Goal: Information Seeking & Learning: Learn about a topic

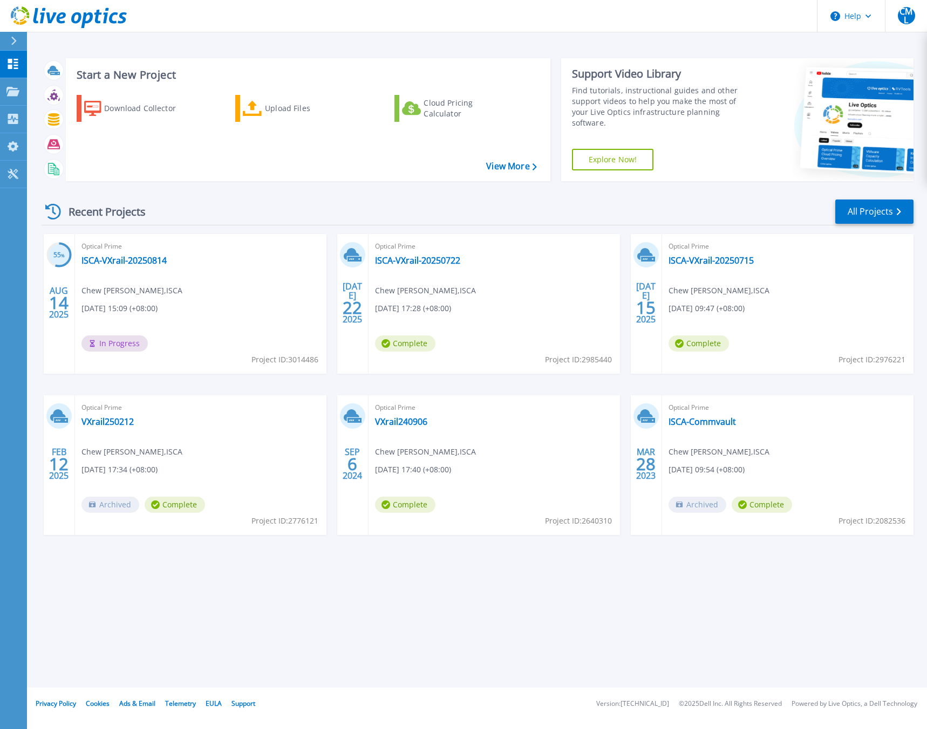
click at [146, 296] on span "Chew Meng Lee , ISCA" at bounding box center [131, 291] width 101 height 12
click at [143, 259] on link "ISCA-VXrail-20250814" at bounding box center [123, 260] width 85 height 11
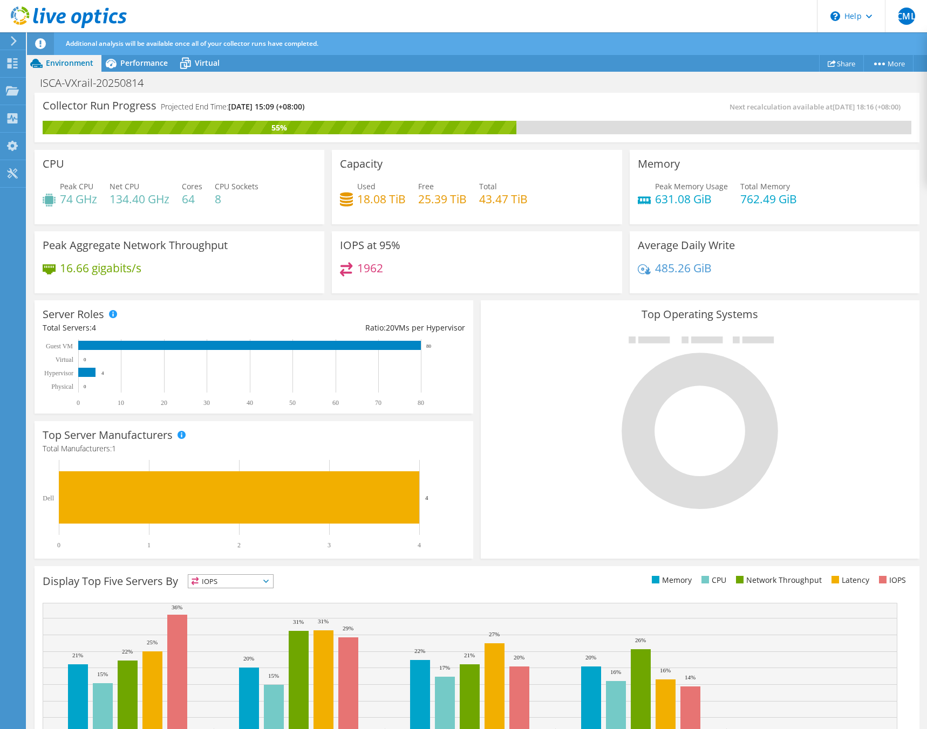
scroll to position [54, 0]
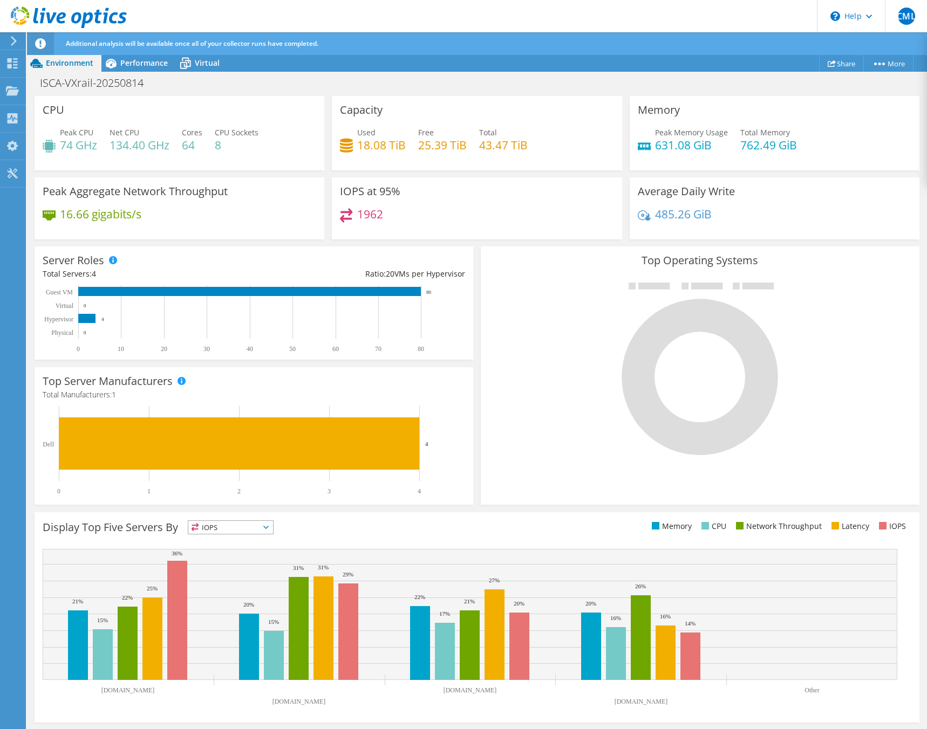
click at [472, 343] on div "Server Roles Physical Servers represent bare metal servers that were targets of…" at bounding box center [254, 303] width 446 height 121
drag, startPoint x: 472, startPoint y: 343, endPoint x: 479, endPoint y: 329, distance: 15.4
click at [481, 329] on div "Top Operating Systems Windows Linux VMware" at bounding box center [700, 376] width 439 height 258
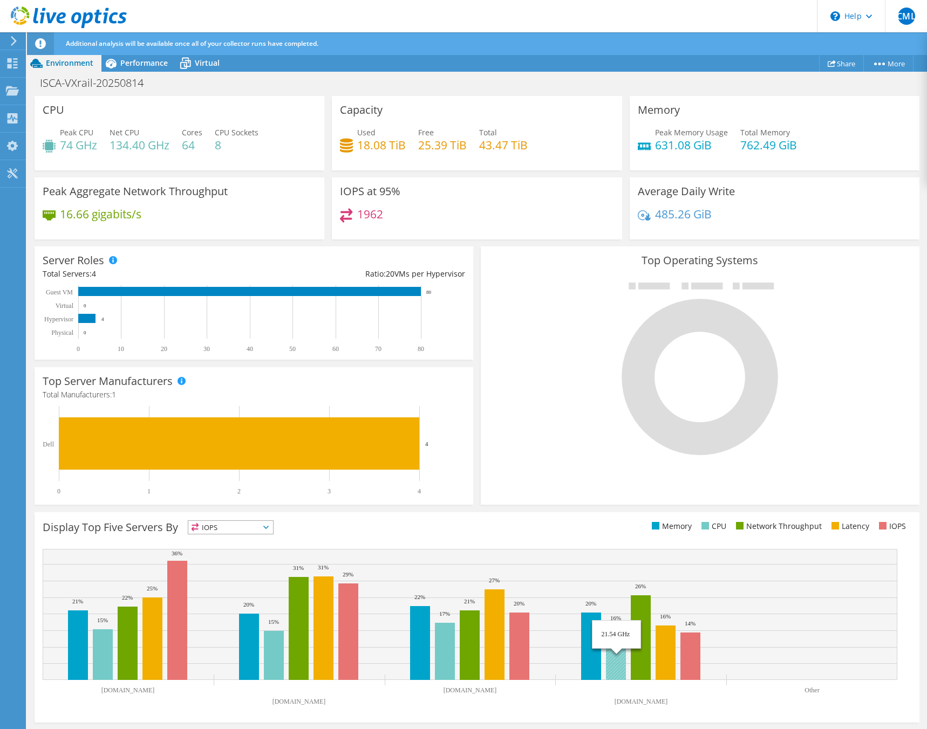
click at [531, 558] on rect at bounding box center [470, 614] width 855 height 131
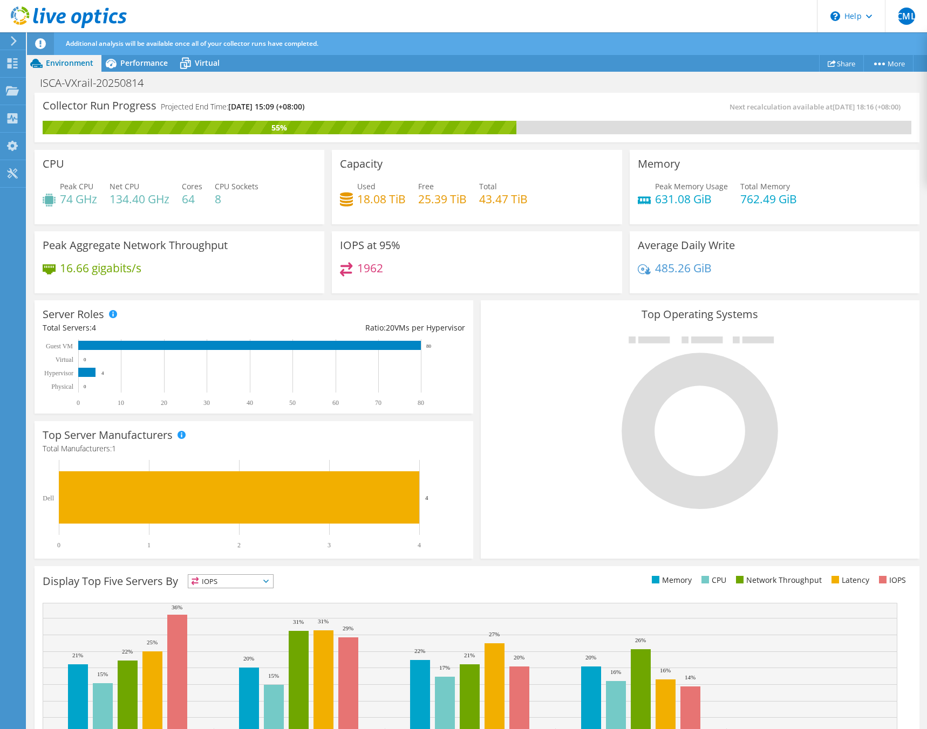
click at [526, 422] on div at bounding box center [700, 422] width 422 height 182
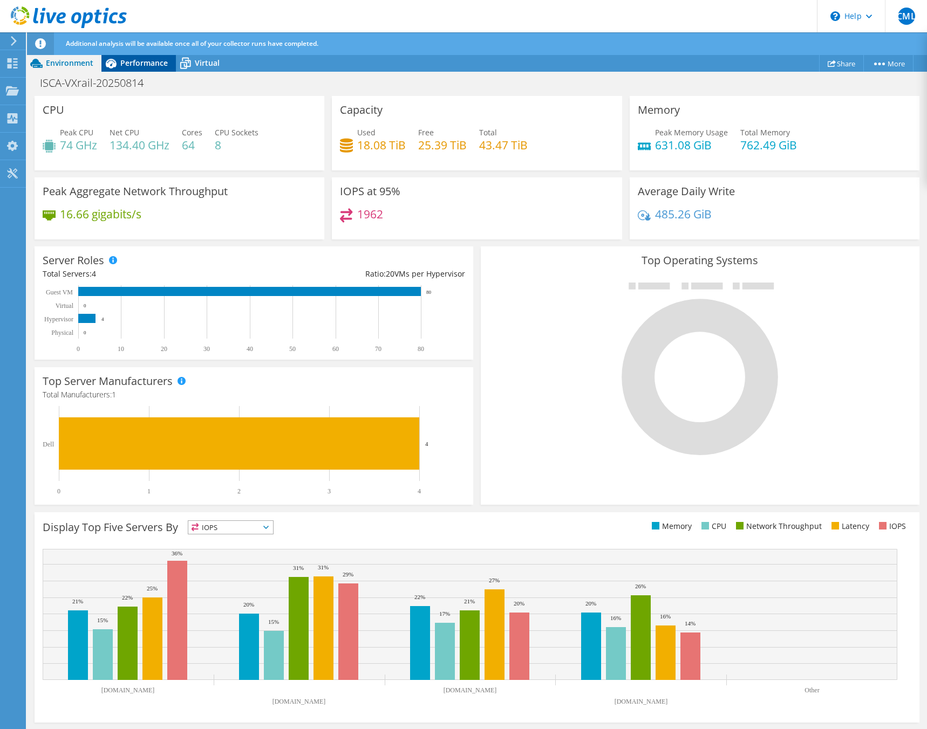
click at [138, 69] on div "Performance" at bounding box center [138, 62] width 74 height 17
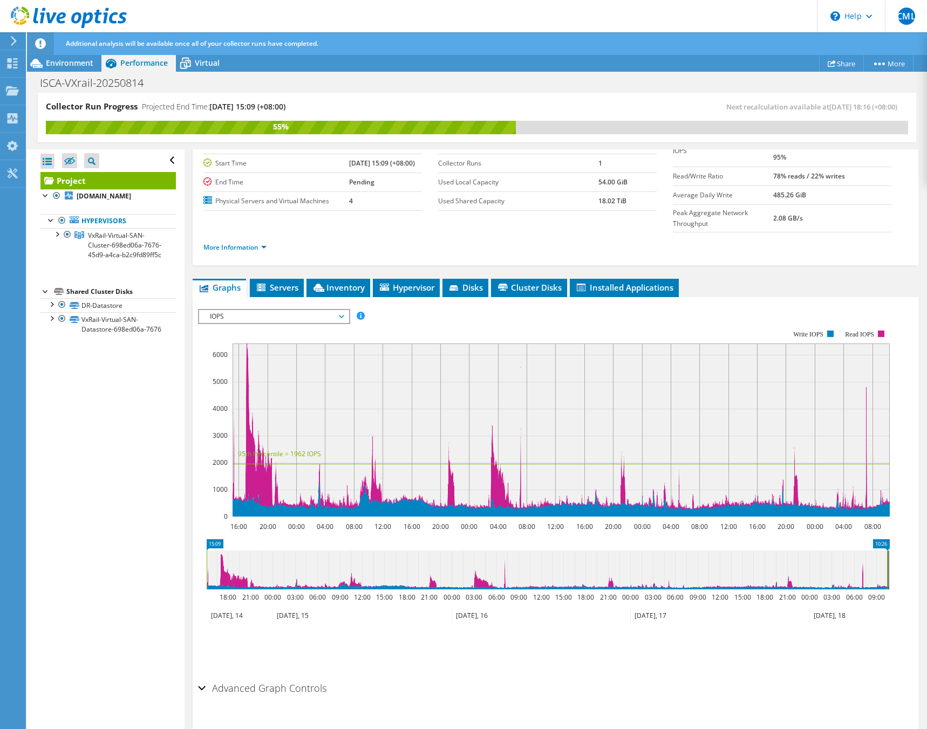
scroll to position [0, 0]
click at [555, 426] on icon at bounding box center [555, 430] width 0 height 173
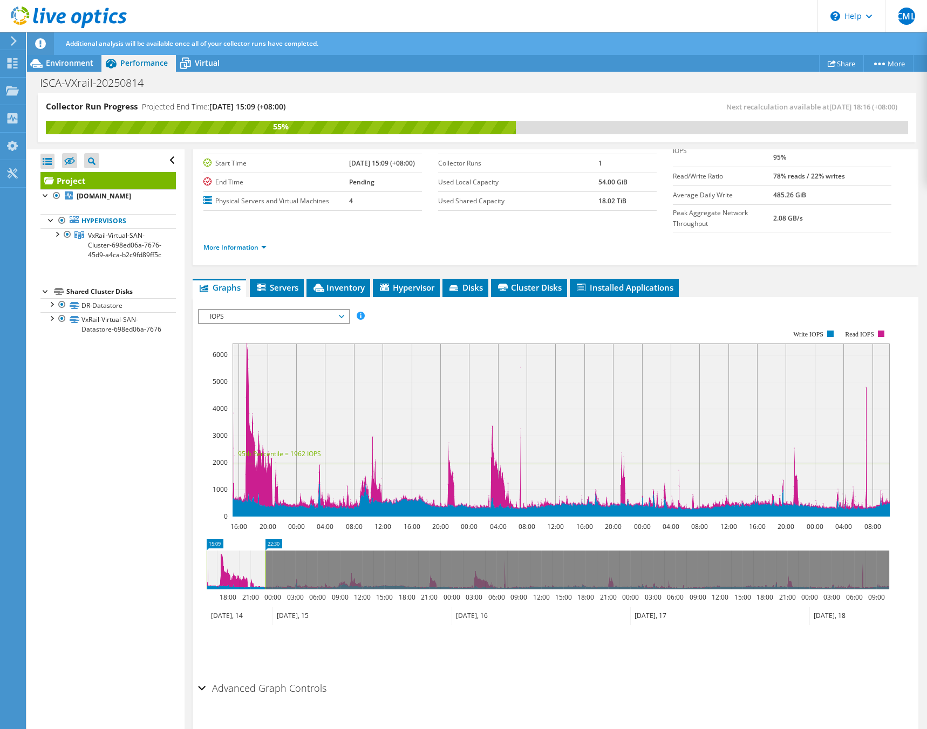
drag, startPoint x: 888, startPoint y: 546, endPoint x: 266, endPoint y: 569, distance: 621.9
click at [266, 569] on icon "15:09 22:30 18:00 21:00 00:00 03:00 06:00 09:00 12:00 15:00 18:00 21:00 00:00 0…" at bounding box center [548, 582] width 700 height 86
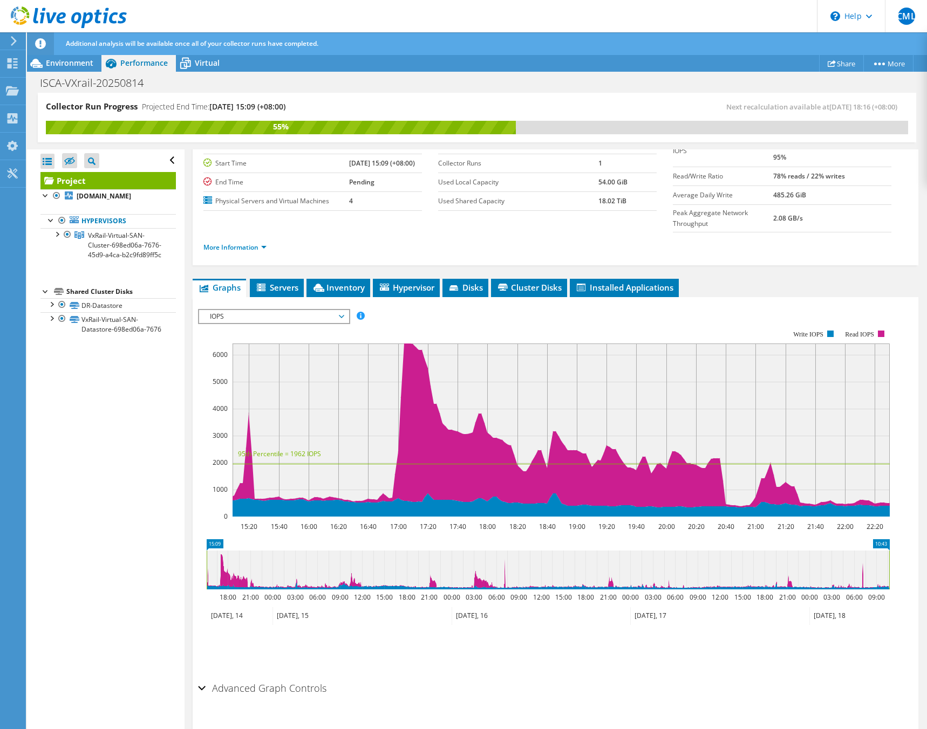
drag, startPoint x: 263, startPoint y: 557, endPoint x: 901, endPoint y: 547, distance: 638.3
click at [901, 547] on div "15:09 10:43 18:00 21:00 00:00 03:00 06:00 09:00 12:00 15:00 18:00 21:00 00:00 0…" at bounding box center [555, 582] width 715 height 86
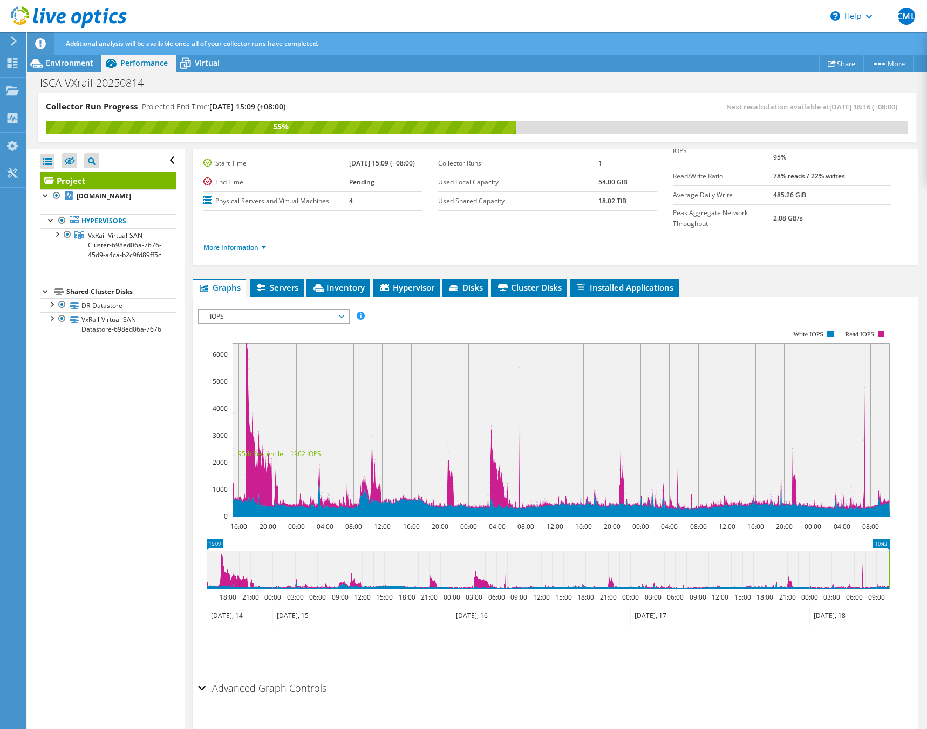
click at [766, 632] on ul "Save Zoom" at bounding box center [552, 647] width 709 height 31
click at [286, 632] on ul "Save Zoom" at bounding box center [552, 647] width 709 height 31
click at [203, 548] on icon "10:43 15:09 18:00 21:00 00:00 03:00 06:00 09:00 12:00 15:00 18:00 21:00 00:00 0…" at bounding box center [548, 582] width 700 height 86
drag, startPoint x: 205, startPoint y: 549, endPoint x: 189, endPoint y: 551, distance: 15.9
click at [189, 551] on div "Project Details Prepared for: Chew [PERSON_NAME], [EMAIL_ADDRESS][PERSON_NAME][…" at bounding box center [555, 408] width 742 height 687
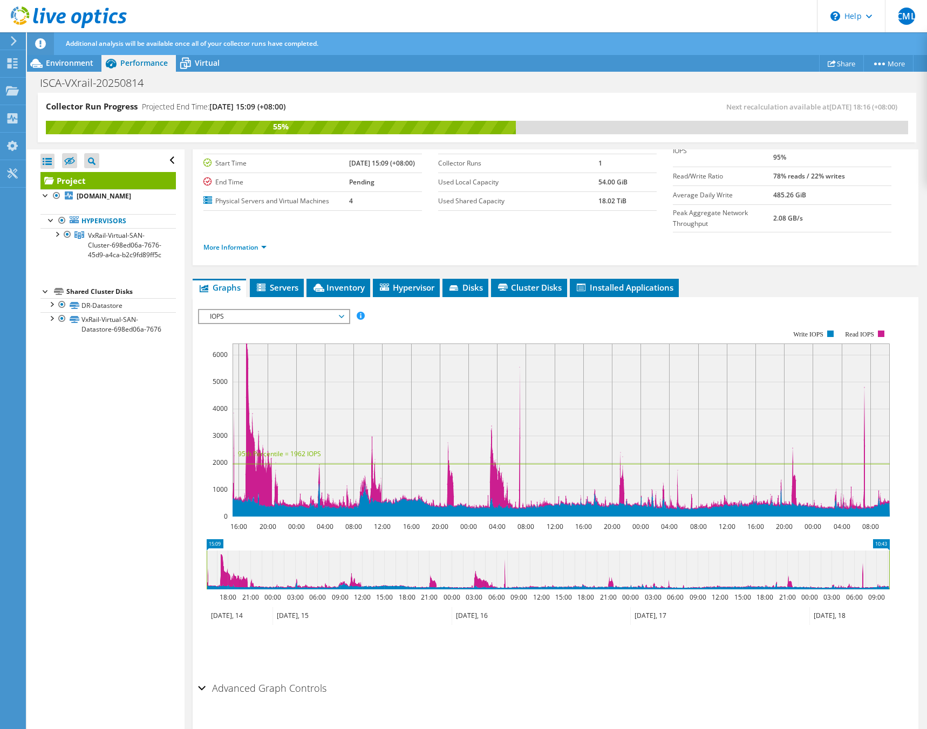
click at [171, 568] on div "Open All Close All Hide Excluded Nodes Project Tree Filter" at bounding box center [105, 439] width 157 height 581
click at [286, 279] on li "Servers" at bounding box center [277, 288] width 54 height 18
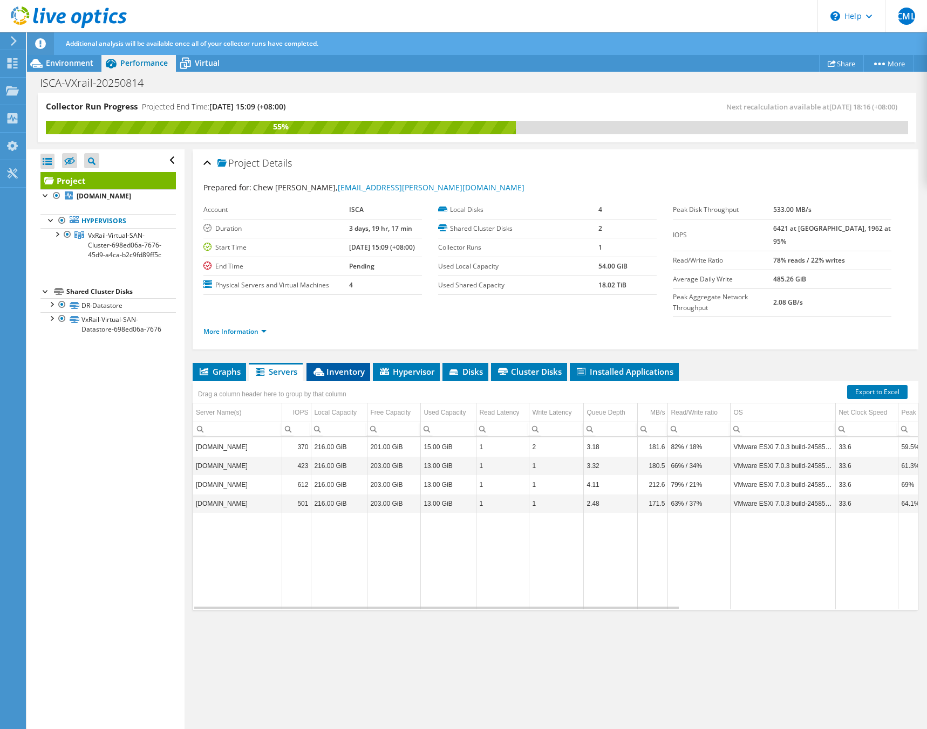
click at [346, 363] on li "Inventory" at bounding box center [338, 372] width 64 height 18
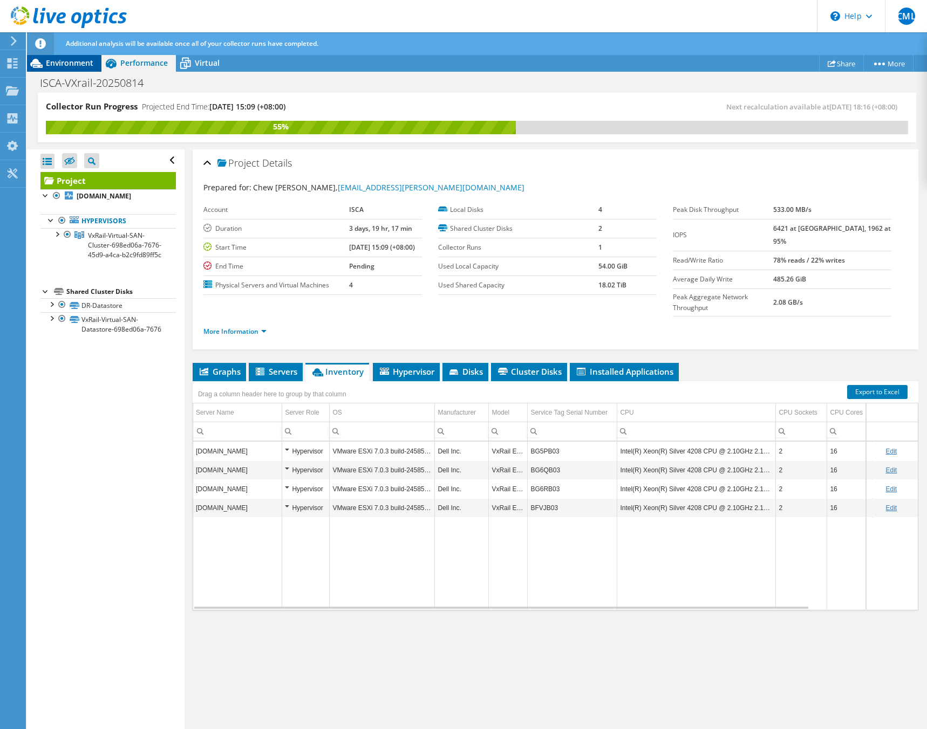
click at [80, 67] on span "Environment" at bounding box center [69, 63] width 47 height 10
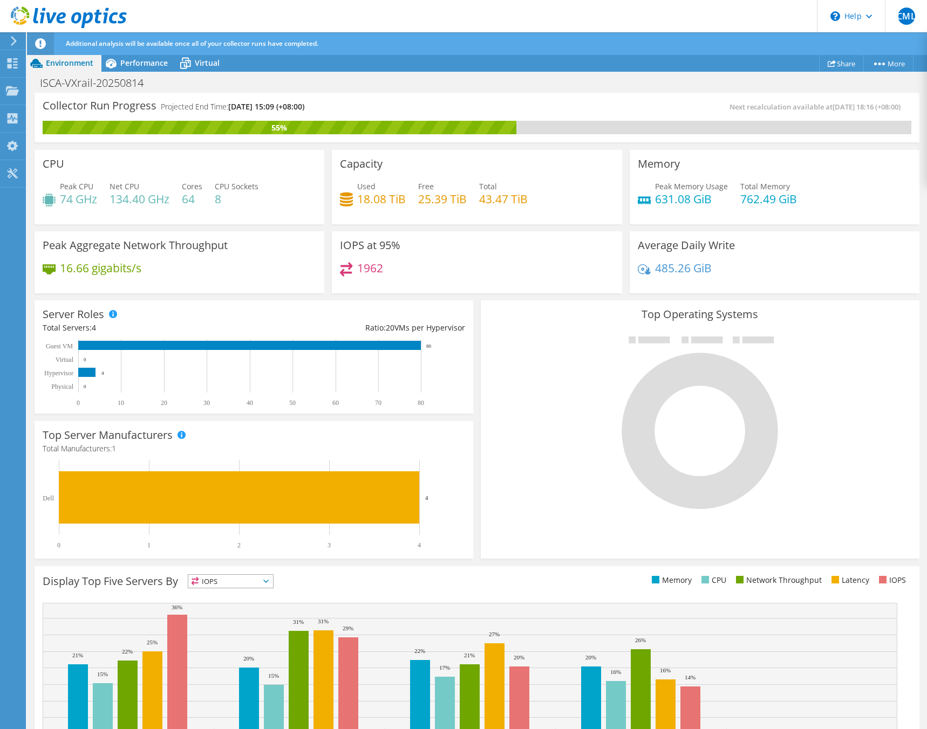
scroll to position [54, 0]
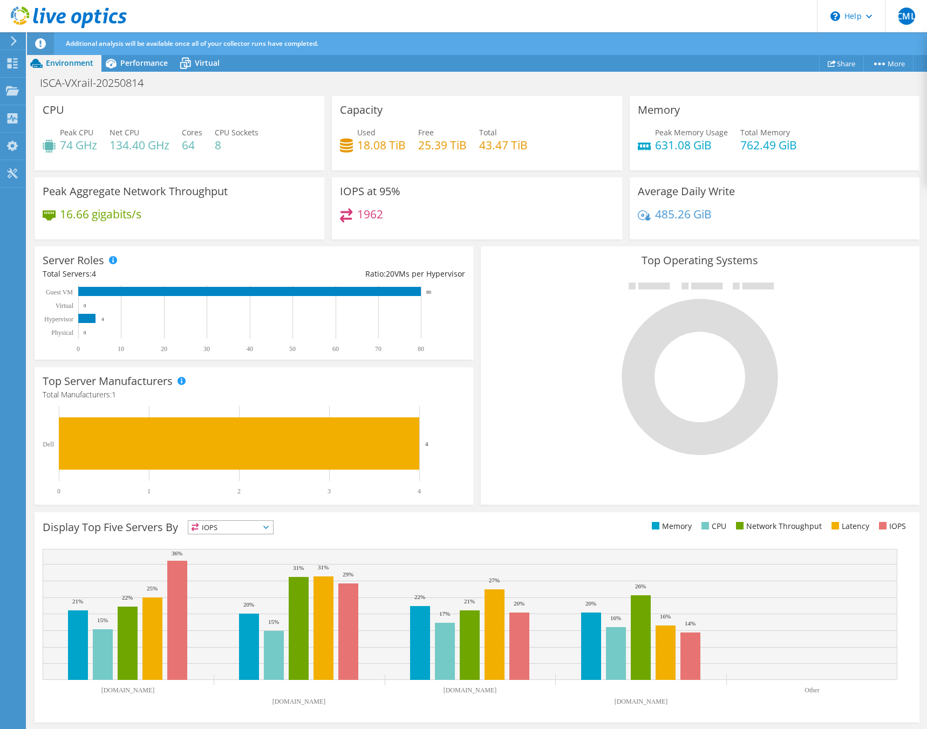
click at [497, 402] on div at bounding box center [700, 368] width 422 height 182
click at [498, 407] on div at bounding box center [700, 368] width 422 height 182
drag, startPoint x: 498, startPoint y: 407, endPoint x: 491, endPoint y: 391, distance: 17.1
click at [491, 391] on div at bounding box center [700, 368] width 422 height 182
click at [590, 69] on div "Project Actions Project Actions Share More Project Details" at bounding box center [477, 62] width 900 height 17
